Goal: Navigation & Orientation: Find specific page/section

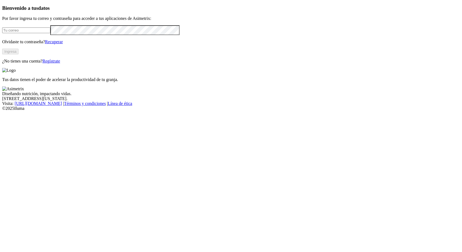
type input "[PERSON_NAME][EMAIL_ADDRESS][PERSON_NAME][DOMAIN_NAME]"
click at [18, 54] on button "Ingresa" at bounding box center [10, 52] width 16 height 6
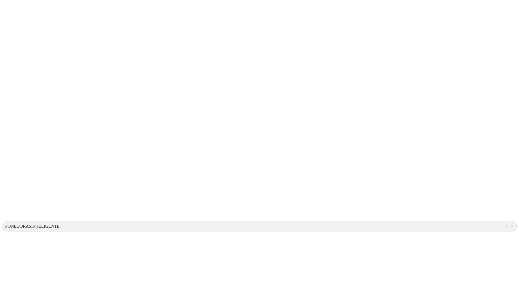
click at [17, 8] on icon at bounding box center [10, 110] width 17 height 217
click at [11, 102] on icon at bounding box center [10, 110] width 17 height 17
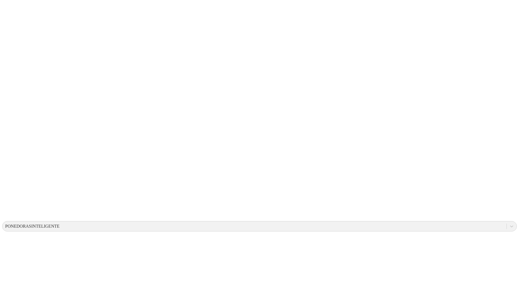
click at [13, 9] on icon at bounding box center [10, 110] width 17 height 217
click at [7, 14] on icon at bounding box center [10, 110] width 17 height 217
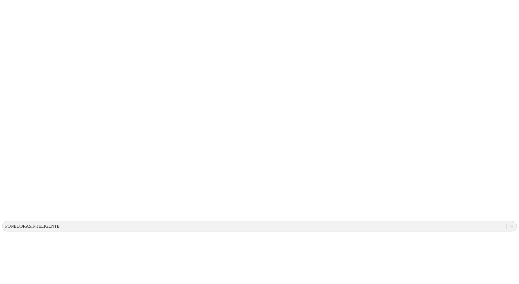
click at [6, 102] on icon at bounding box center [10, 110] width 17 height 17
drag, startPoint x: 17, startPoint y: 7, endPoint x: 11, endPoint y: 11, distance: 6.9
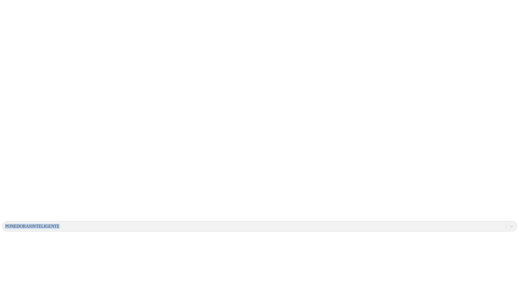
click at [11, 11] on icon at bounding box center [10, 110] width 17 height 217
click at [16, 10] on icon at bounding box center [10, 110] width 17 height 217
click at [13, 102] on icon at bounding box center [10, 110] width 17 height 17
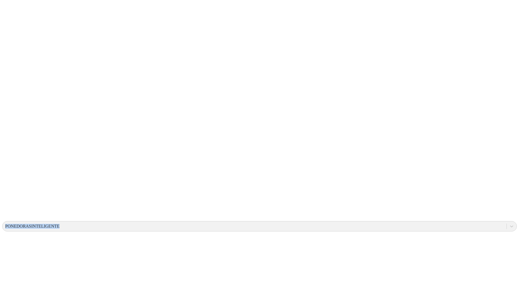
click at [11, 11] on icon at bounding box center [10, 110] width 17 height 217
click at [11, 102] on icon at bounding box center [10, 110] width 17 height 17
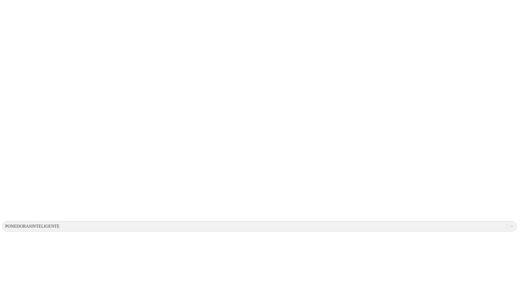
click at [10, 102] on icon at bounding box center [10, 110] width 17 height 17
click at [10, 8] on icon at bounding box center [10, 110] width 17 height 217
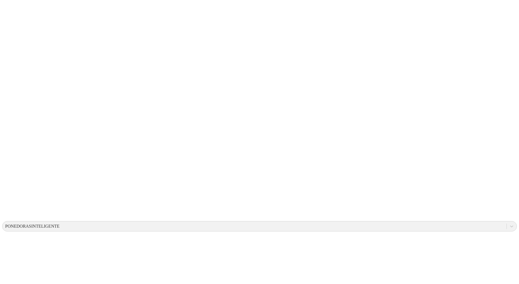
scroll to position [2, 0]
